Goal: Navigation & Orientation: Understand site structure

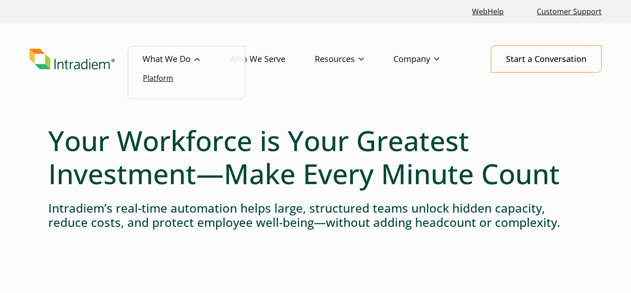
click at [170, 74] on link "Platform" at bounding box center [158, 78] width 30 height 10
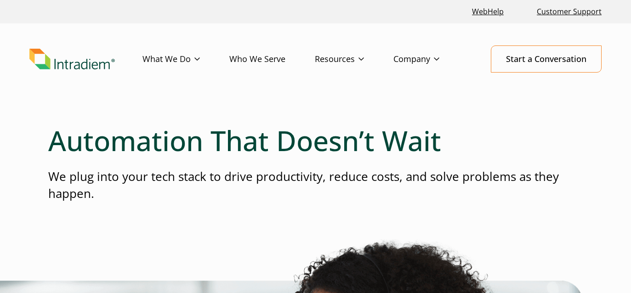
scroll to position [0, 0]
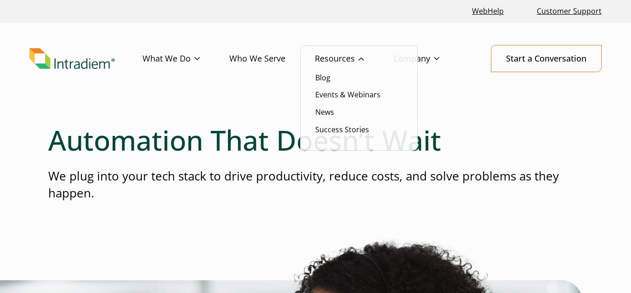
click at [337, 62] on link "Resources" at bounding box center [354, 58] width 79 height 27
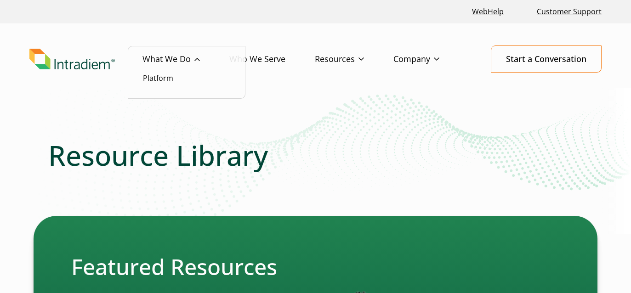
click at [176, 55] on link "What We Do" at bounding box center [185, 59] width 87 height 27
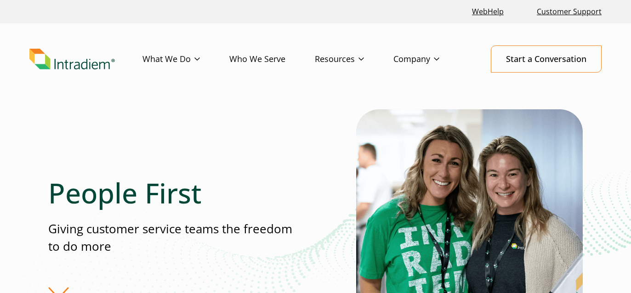
click at [73, 65] on img "Link to homepage of Intradiem" at bounding box center [71, 59] width 85 height 21
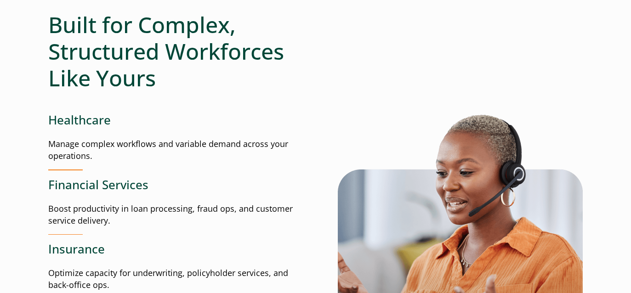
scroll to position [1232, 0]
